Goal: Task Accomplishment & Management: Use online tool/utility

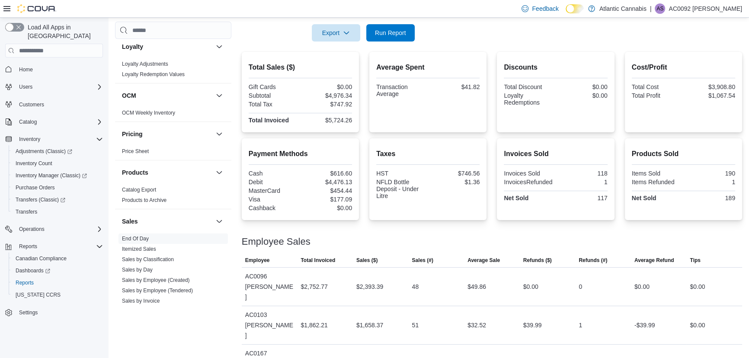
scroll to position [172, 0]
click at [387, 29] on span "Run Report" at bounding box center [390, 32] width 38 height 17
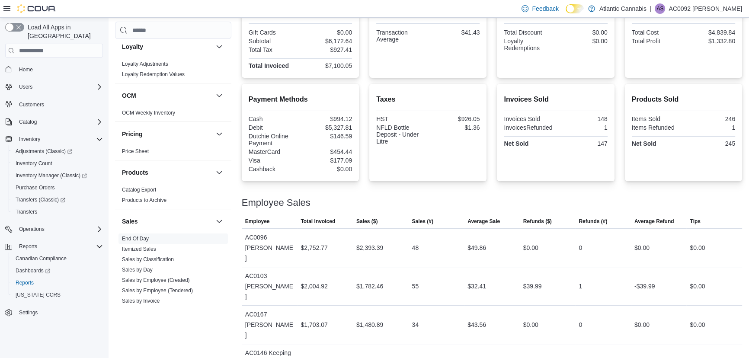
scroll to position [148, 0]
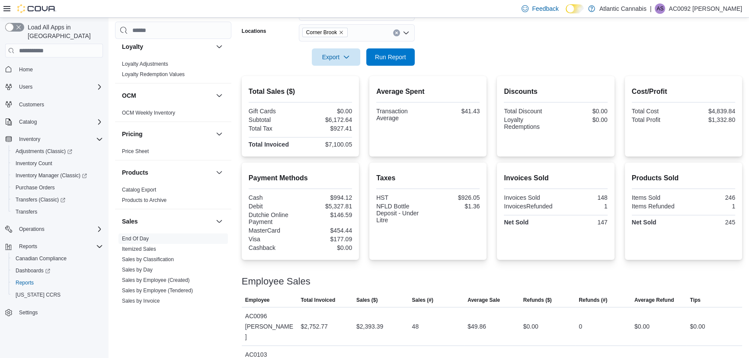
click at [388, 75] on div at bounding box center [492, 71] width 500 height 10
click at [389, 61] on span "Run Report" at bounding box center [390, 56] width 31 height 9
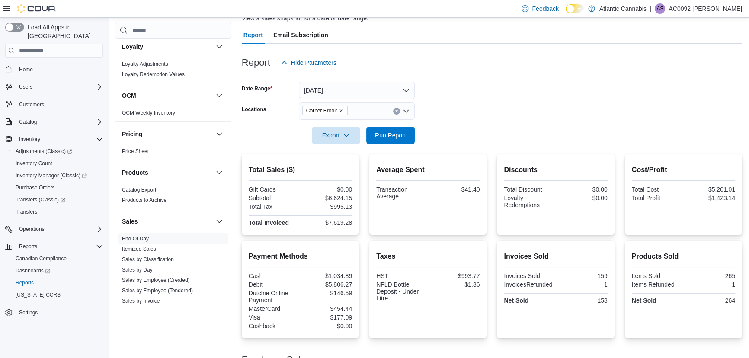
scroll to position [70, 0]
click at [343, 114] on span "Corner Brook" at bounding box center [325, 111] width 38 height 9
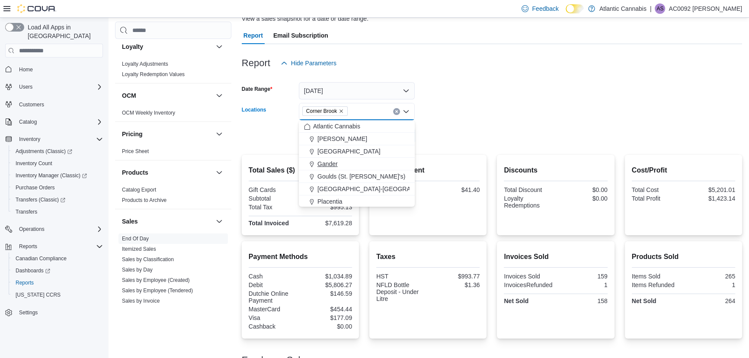
scroll to position [39, 0]
click at [349, 171] on span "Topsail Road ([GEOGRAPHIC_DATA][PERSON_NAME])" at bounding box center [394, 175] width 154 height 9
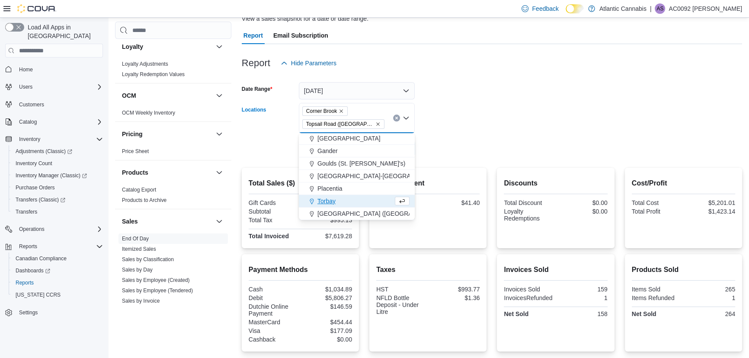
click at [455, 118] on form "Date Range [DATE] Locations [GEOGRAPHIC_DATA] ([GEOGRAPHIC_DATA][PERSON_NAME]) …" at bounding box center [492, 115] width 500 height 86
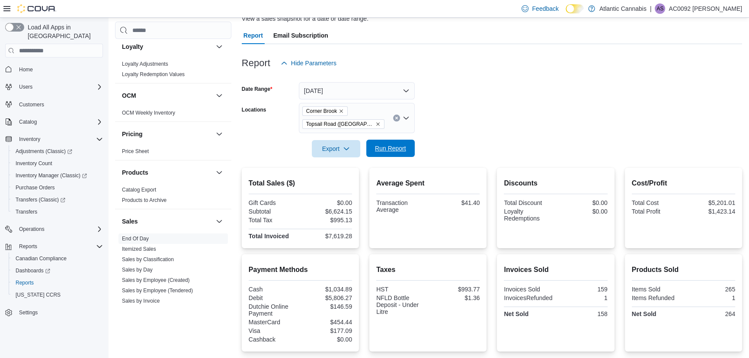
click at [386, 154] on span "Run Report" at bounding box center [390, 148] width 38 height 17
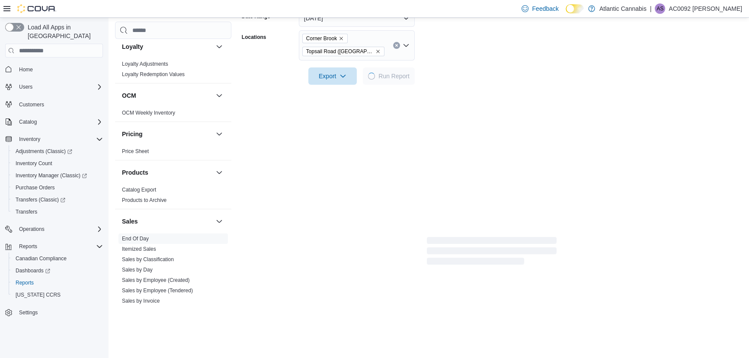
scroll to position [148, 0]
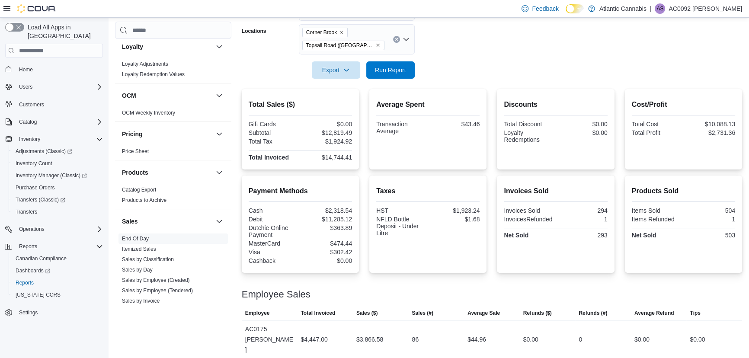
click at [340, 32] on icon "Remove Corner Brook from selection in this group" at bounding box center [341, 32] width 5 height 5
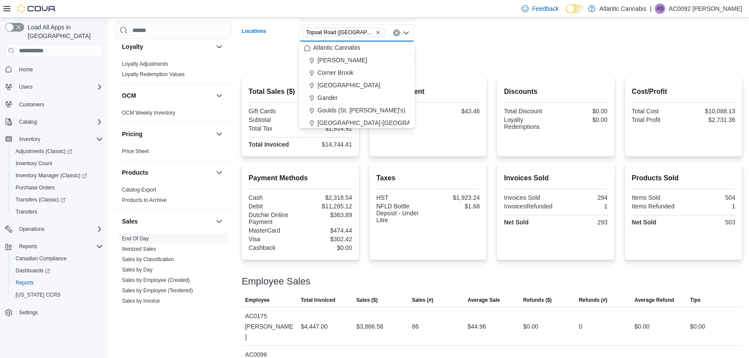
drag, startPoint x: 537, startPoint y: 44, endPoint x: 509, endPoint y: 41, distance: 27.8
click at [535, 44] on div at bounding box center [492, 45] width 500 height 7
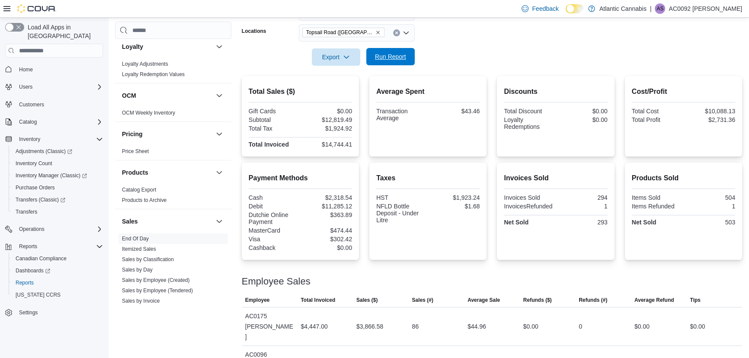
click at [398, 60] on span "Run Report" at bounding box center [390, 56] width 31 height 9
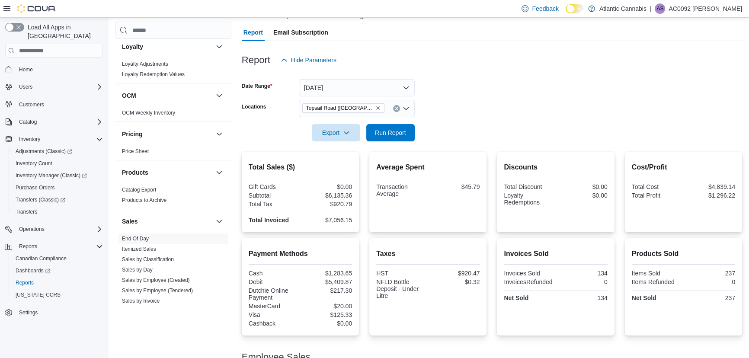
scroll to position [70, 0]
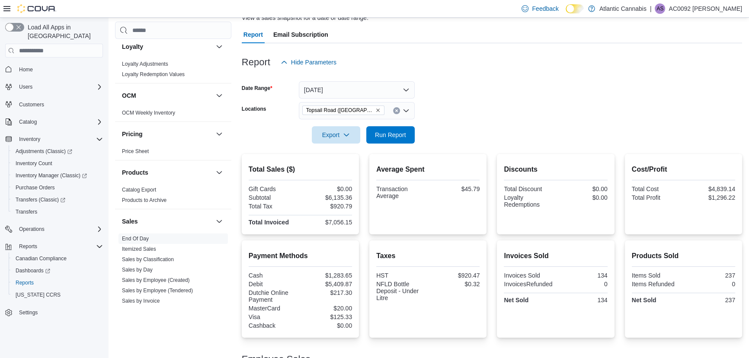
click at [376, 111] on icon "Remove Topsail Road (St. John's) from selection in this group" at bounding box center [377, 110] width 3 height 3
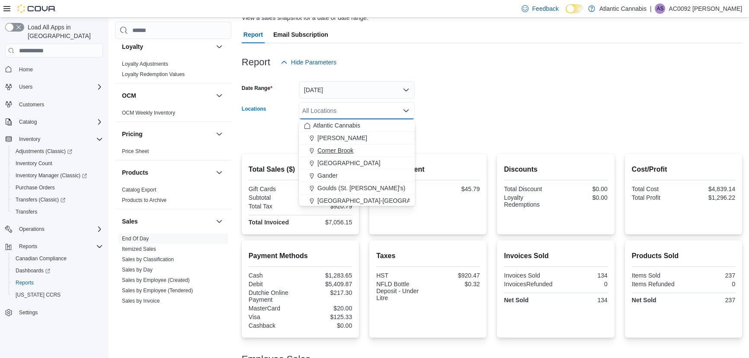
click at [359, 151] on div "Corner Brook" at bounding box center [357, 150] width 106 height 9
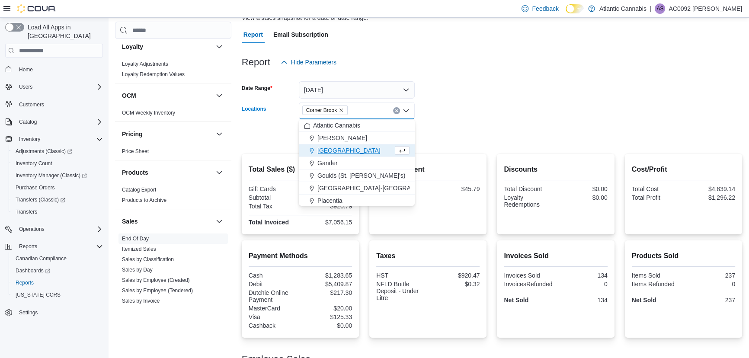
click at [439, 134] on form "Date Range [DATE] Locations [GEOGRAPHIC_DATA] Combo box. Selected. [GEOGRAPHIC_…" at bounding box center [492, 107] width 500 height 73
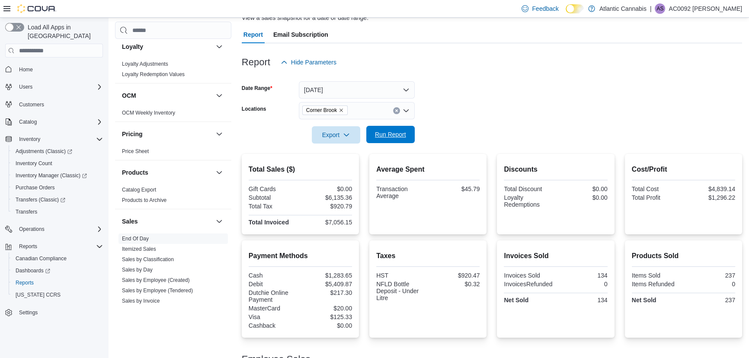
click at [392, 128] on span "Run Report" at bounding box center [390, 134] width 38 height 17
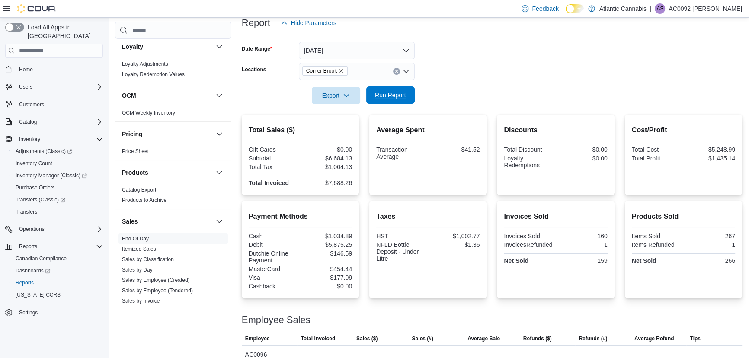
click at [397, 98] on span "Run Report" at bounding box center [390, 95] width 31 height 9
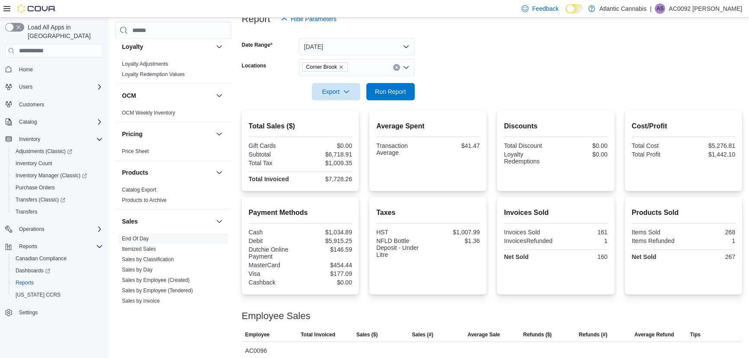
scroll to position [109, 0]
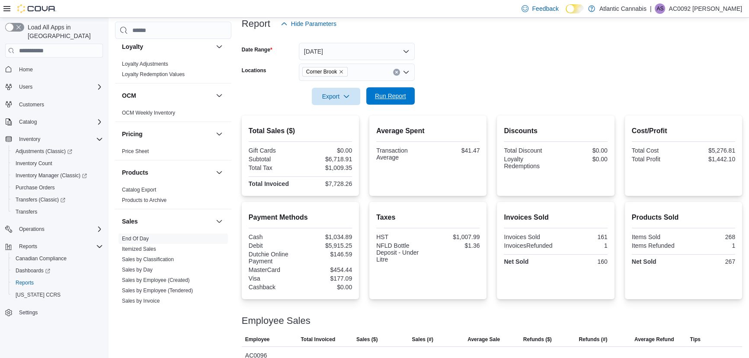
click at [410, 96] on button "Run Report" at bounding box center [390, 95] width 48 height 17
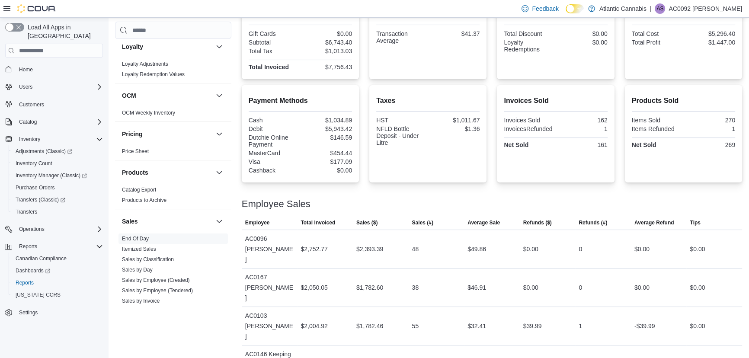
scroll to position [227, 0]
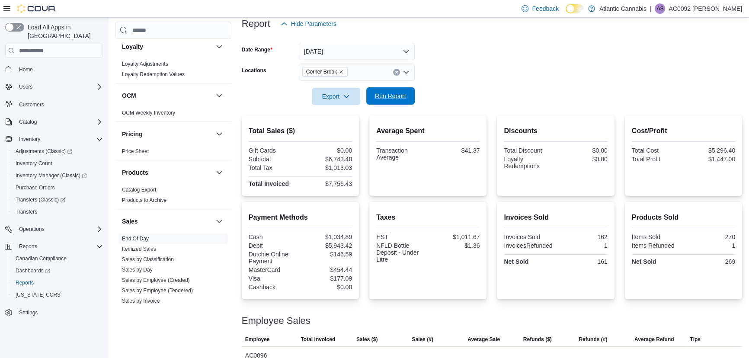
click at [384, 90] on span "Run Report" at bounding box center [390, 95] width 38 height 17
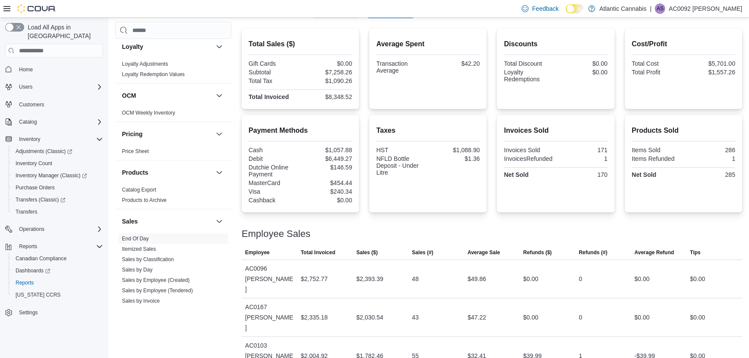
scroll to position [148, 0]
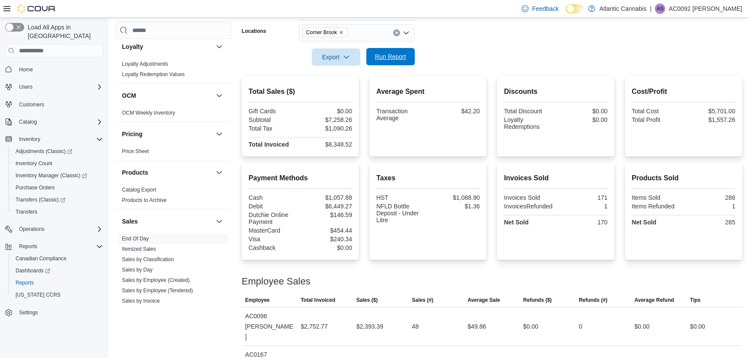
click at [406, 65] on span "Run Report" at bounding box center [390, 56] width 38 height 17
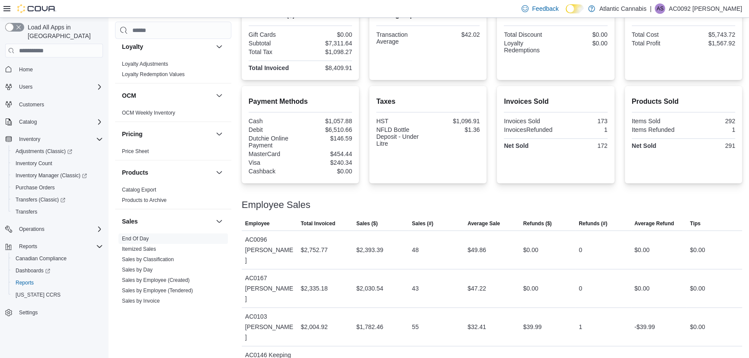
scroll to position [227, 0]
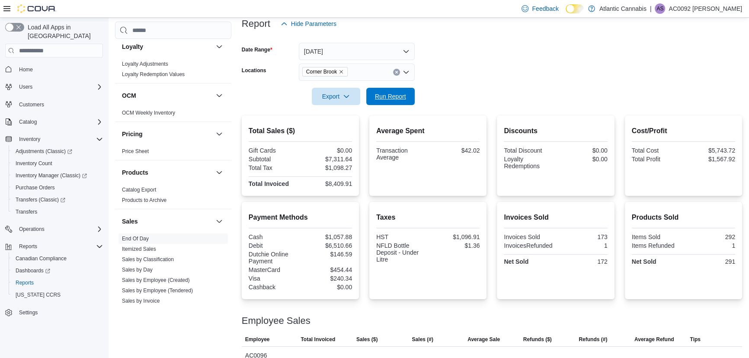
click at [403, 99] on span "Run Report" at bounding box center [390, 96] width 31 height 9
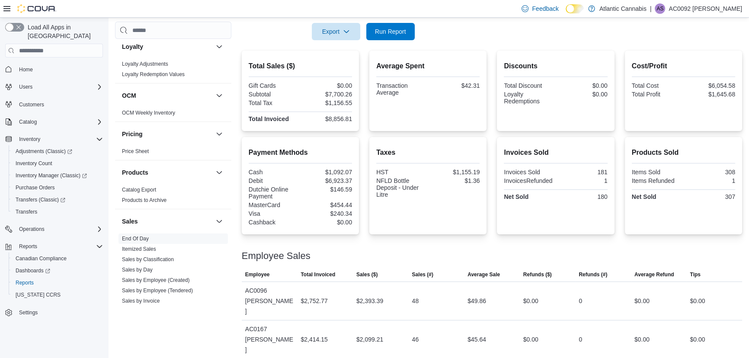
scroll to position [109, 0]
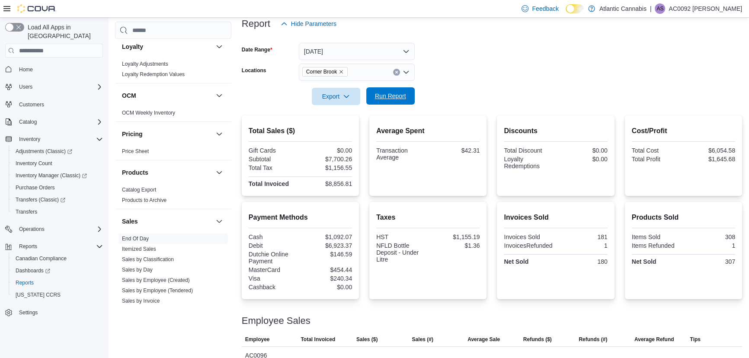
click at [380, 90] on span "Run Report" at bounding box center [390, 95] width 38 height 17
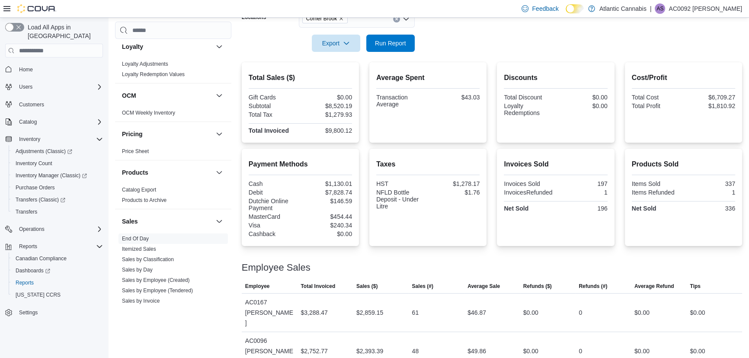
scroll to position [148, 0]
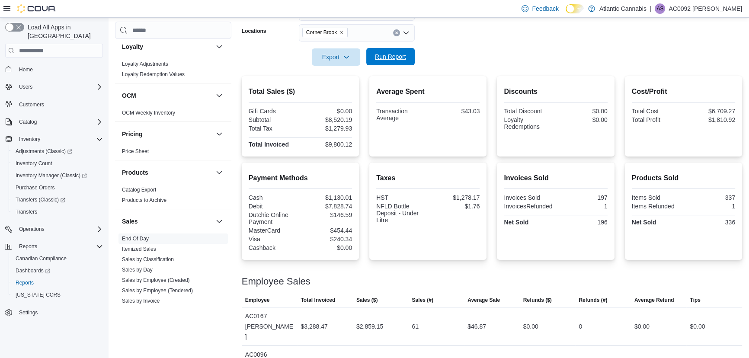
click at [402, 59] on span "Run Report" at bounding box center [390, 56] width 31 height 9
click at [398, 58] on span "Run Report" at bounding box center [390, 56] width 31 height 9
click at [397, 56] on span "Run Report" at bounding box center [390, 56] width 31 height 9
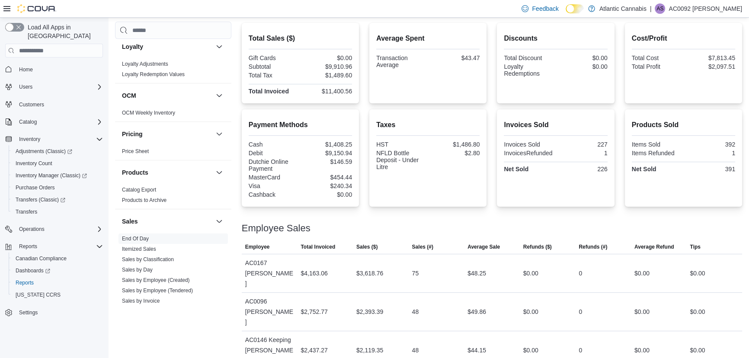
scroll to position [188, 0]
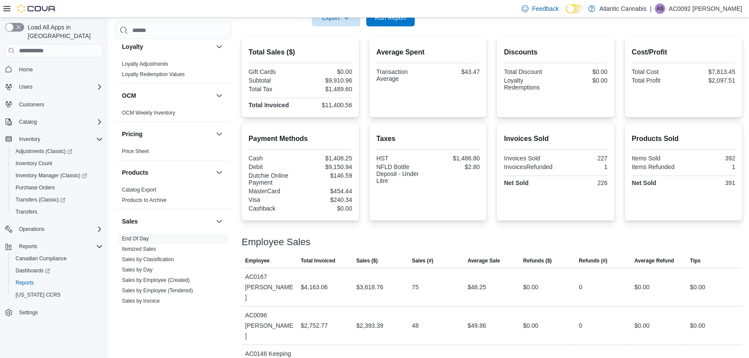
click at [382, 26] on div at bounding box center [492, 31] width 500 height 10
click at [389, 24] on span "Run Report" at bounding box center [390, 17] width 38 height 17
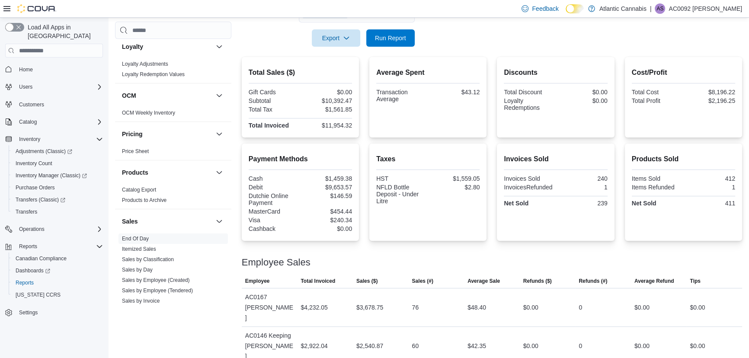
scroll to position [148, 0]
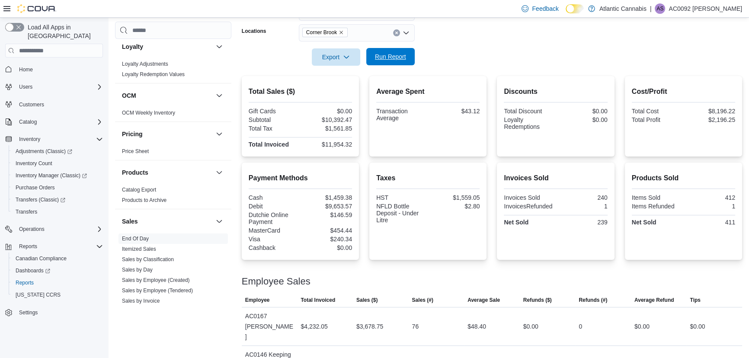
click at [384, 56] on span "Run Report" at bounding box center [390, 56] width 31 height 9
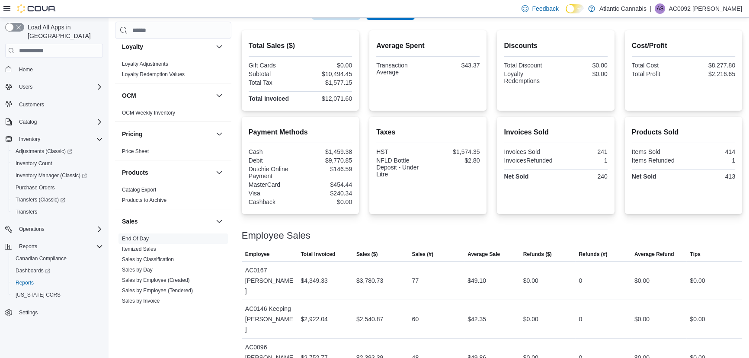
scroll to position [109, 0]
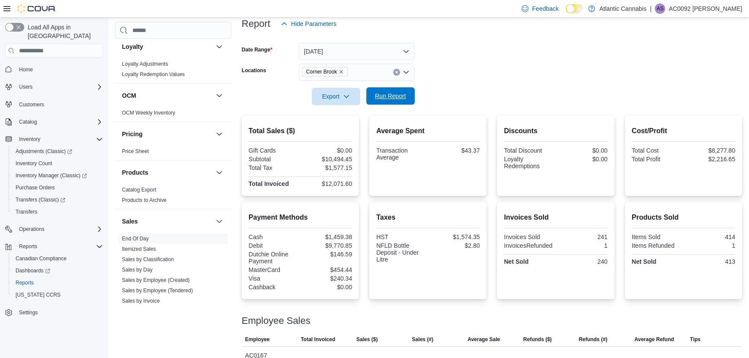
click at [392, 98] on span "Run Report" at bounding box center [390, 96] width 31 height 9
click at [378, 91] on span "Run Report" at bounding box center [390, 95] width 38 height 17
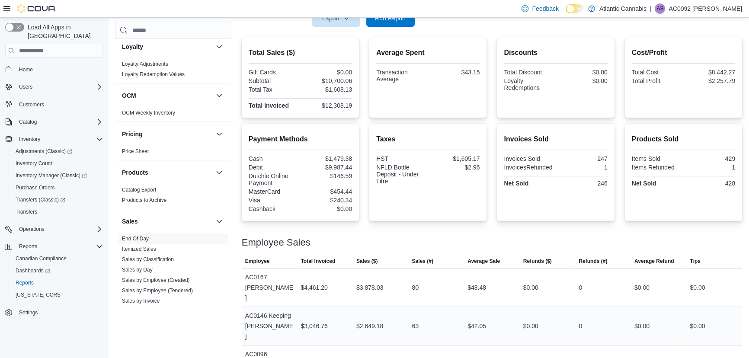
scroll to position [196, 0]
